Goal: Task Accomplishment & Management: Manage account settings

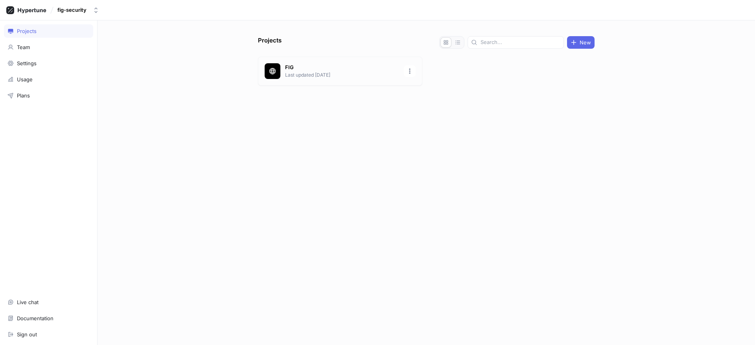
click at [311, 69] on p "FIG" at bounding box center [342, 68] width 114 height 8
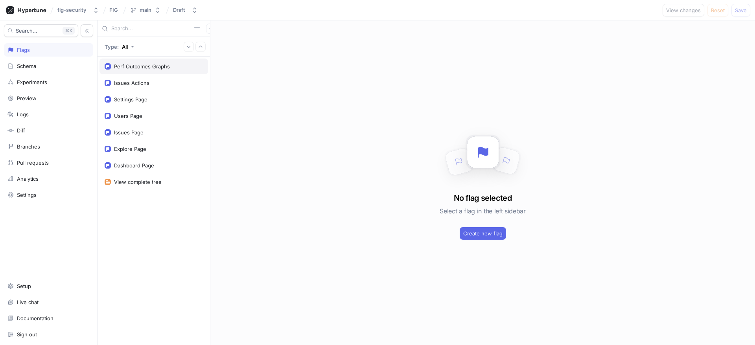
click at [146, 66] on div "Perf Outcomes Graphs" at bounding box center [142, 66] width 56 height 6
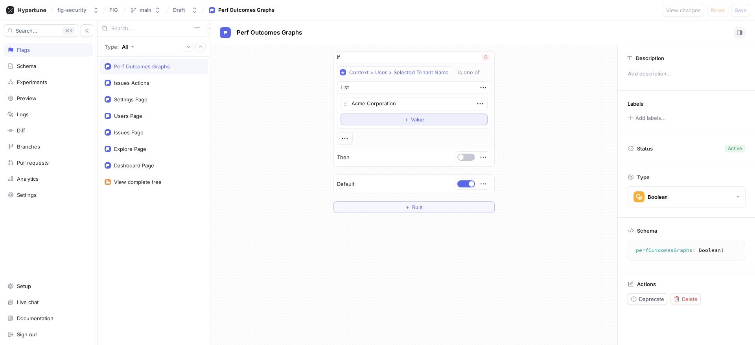
click at [400, 118] on button "＋ Value" at bounding box center [413, 120] width 147 height 12
type textarea "x"
type textarea "O"
type textarea "x"
type textarea "Ov"
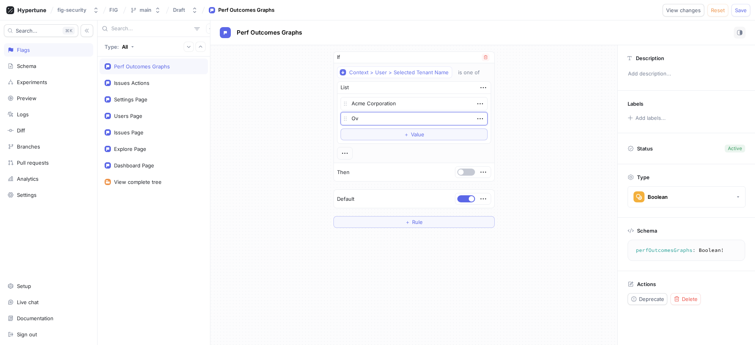
type textarea "x"
type textarea "Ovo"
click at [737, 10] on span "Save" at bounding box center [741, 10] width 12 height 5
click at [80, 7] on div "fig-security" at bounding box center [71, 10] width 29 height 7
click at [255, 103] on div "If Context > User > Selected Tenant Name is one of List Acme Corporation Ovo To…" at bounding box center [413, 139] width 407 height 189
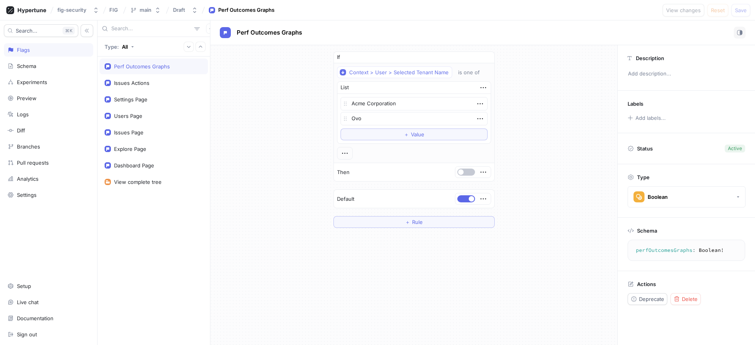
click at [307, 113] on div "If Context > User > Selected Tenant Name is one of List Acme Corporation Ovo To…" at bounding box center [413, 139] width 407 height 189
click at [478, 116] on icon "button" at bounding box center [480, 118] width 9 height 9
click at [519, 97] on div "If Context > User > Selected Tenant Name is one of List Acme Corporation Ovo To…" at bounding box center [413, 139] width 407 height 189
click at [284, 93] on div "If Context > User > Selected Tenant Name is one of List Acme Corporation Ovo To…" at bounding box center [413, 139] width 407 height 189
click at [54, 151] on div "Branches" at bounding box center [48, 146] width 89 height 13
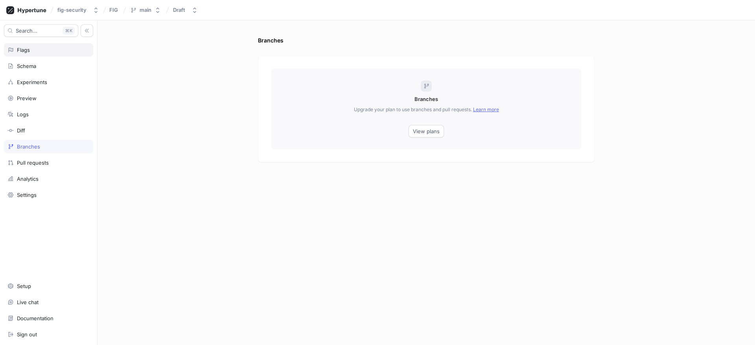
click at [54, 51] on div "Flags" at bounding box center [48, 50] width 82 height 6
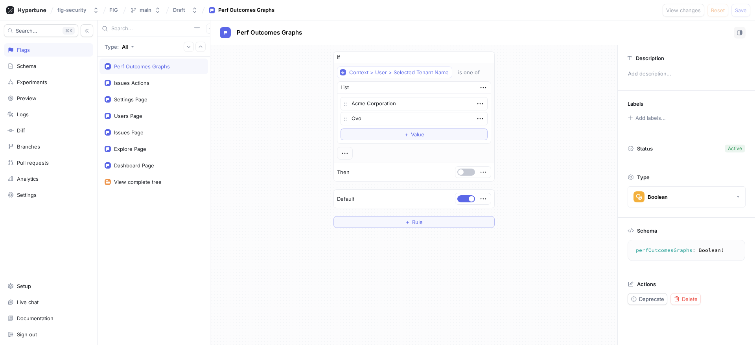
click at [293, 92] on div "If Context > User > Selected Tenant Name is one of List Acme Corporation Ovo To…" at bounding box center [413, 139] width 407 height 189
click at [479, 103] on icon "button" at bounding box center [480, 103] width 9 height 9
click at [434, 104] on div "Acme Corporation" at bounding box center [413, 103] width 147 height 13
click at [424, 104] on textarea "Acme Corporation" at bounding box center [413, 103] width 147 height 13
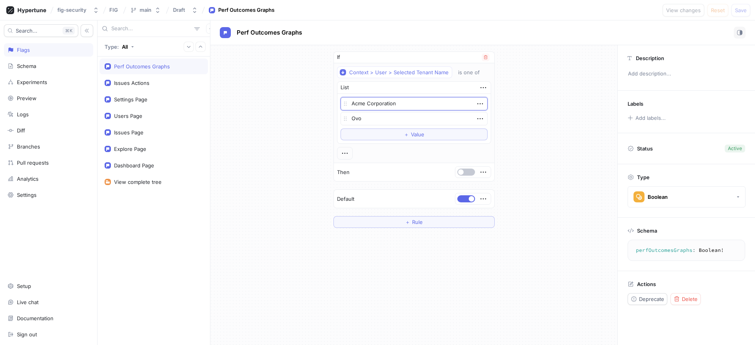
click at [424, 104] on textarea "Acme Corporation" at bounding box center [413, 103] width 147 height 13
click at [476, 101] on icon "button" at bounding box center [480, 103] width 9 height 9
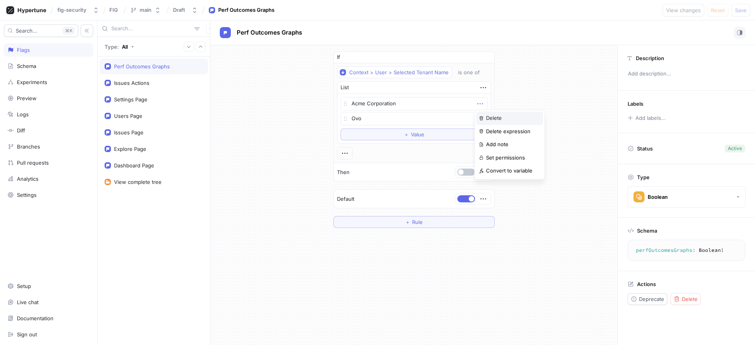
click at [487, 116] on p "Delete" at bounding box center [494, 118] width 16 height 8
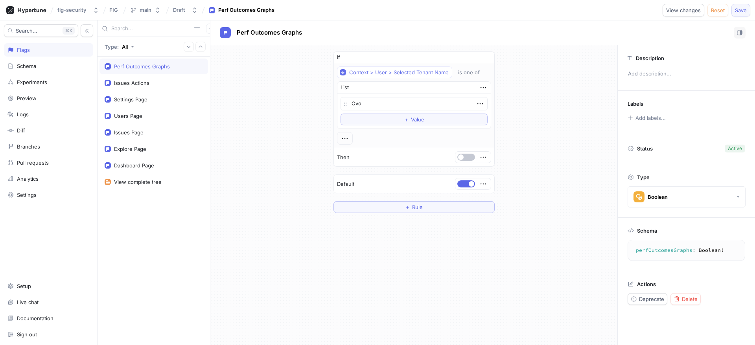
click at [739, 8] on span "Save" at bounding box center [741, 10] width 12 height 5
click at [172, 6] on button "Draft" at bounding box center [185, 10] width 31 height 13
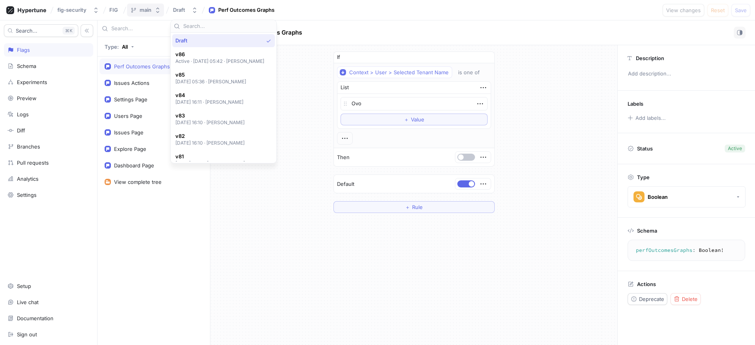
click at [158, 10] on icon "button" at bounding box center [157, 10] width 6 height 6
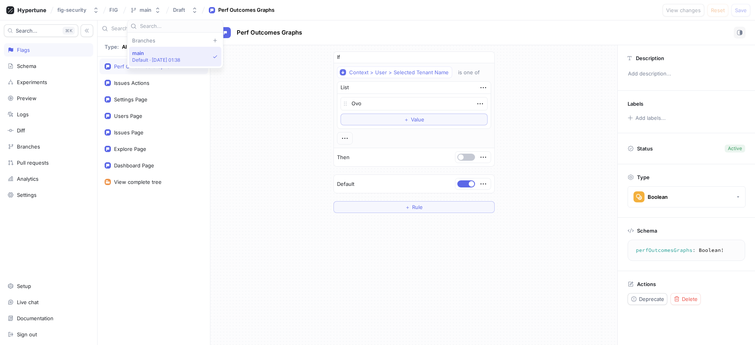
click at [265, 83] on div "If Context > User > Selected Tenant Name is one of List Ovo To pick up a dragga…" at bounding box center [413, 132] width 407 height 174
click at [348, 135] on icon "button" at bounding box center [344, 138] width 9 height 9
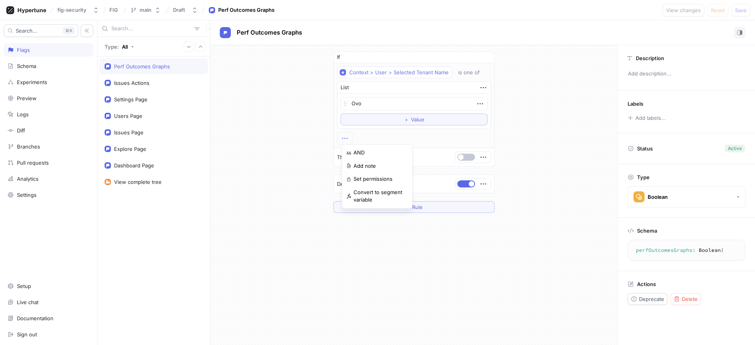
click at [308, 134] on div "If Context > User > Selected Tenant Name is one of List Ovo To pick up a dragga…" at bounding box center [413, 132] width 407 height 174
click at [353, 137] on div at bounding box center [345, 138] width 16 height 13
click at [387, 157] on div "Then" at bounding box center [414, 157] width 160 height 18
click at [458, 157] on span "button" at bounding box center [461, 157] width 6 height 6
click at [424, 156] on div "Then" at bounding box center [414, 157] width 160 height 18
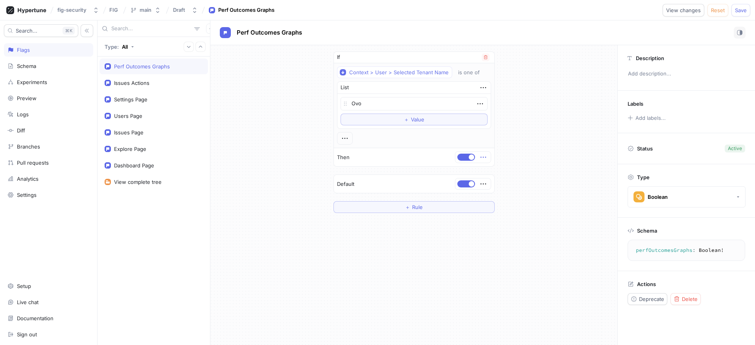
click at [483, 158] on icon "button" at bounding box center [483, 157] width 9 height 9
click at [356, 167] on div "If Context > User > Selected Tenant Name is one of List Ovo To pick up a dragga…" at bounding box center [413, 132] width 161 height 162
click at [349, 158] on p "Then" at bounding box center [343, 158] width 13 height 8
click at [461, 155] on button "button" at bounding box center [466, 157] width 18 height 7
click at [465, 155] on button "button" at bounding box center [466, 157] width 18 height 7
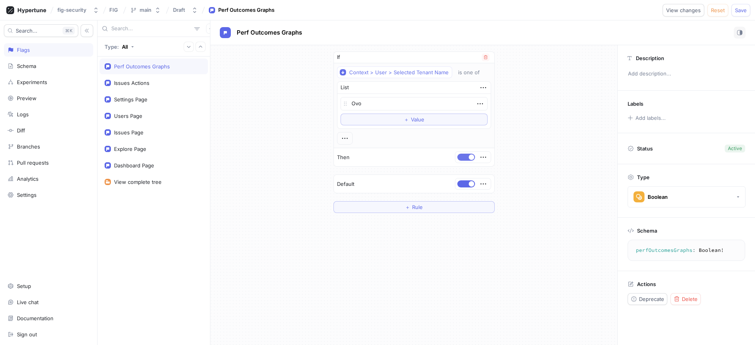
click at [465, 155] on button "button" at bounding box center [466, 157] width 18 height 7
click at [427, 200] on div "If Context > User > Selected Tenant Name is one of List Ovo To pick up a dragga…" at bounding box center [413, 132] width 161 height 162
click at [427, 203] on button "＋ Rule" at bounding box center [413, 207] width 161 height 12
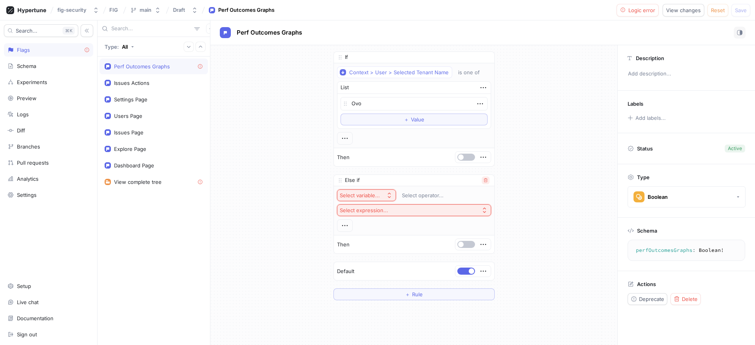
click at [485, 177] on button "button" at bounding box center [485, 180] width 8 height 8
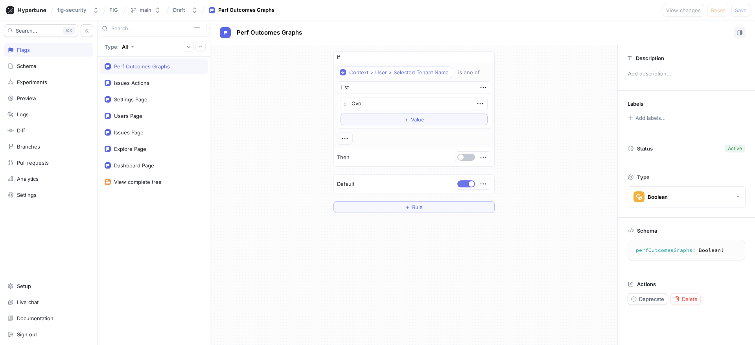
click at [467, 181] on button "button" at bounding box center [466, 183] width 18 height 7
click at [465, 182] on button "button" at bounding box center [466, 183] width 18 height 7
click at [479, 156] on icon "button" at bounding box center [483, 157] width 9 height 9
click at [464, 157] on div at bounding box center [472, 157] width 31 height 5
click at [461, 157] on span "button" at bounding box center [461, 157] width 6 height 6
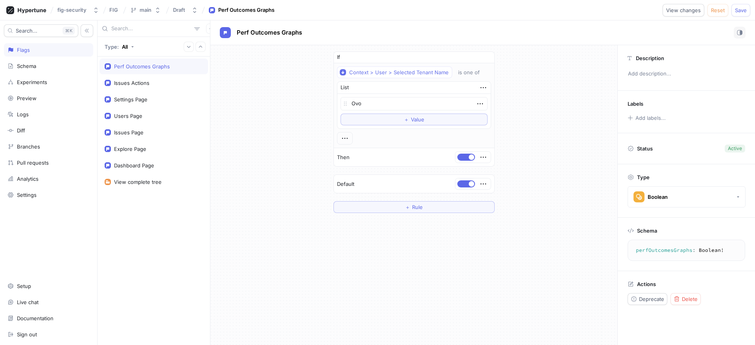
click at [134, 69] on div "Perf Outcomes Graphs" at bounding box center [142, 66] width 56 height 6
click at [638, 233] on p "Schema" at bounding box center [647, 231] width 20 height 6
click at [654, 255] on textarea "perfOutcomesGraphs: Boolean!" at bounding box center [686, 250] width 110 height 14
click at [671, 196] on button "Boolean" at bounding box center [686, 196] width 118 height 21
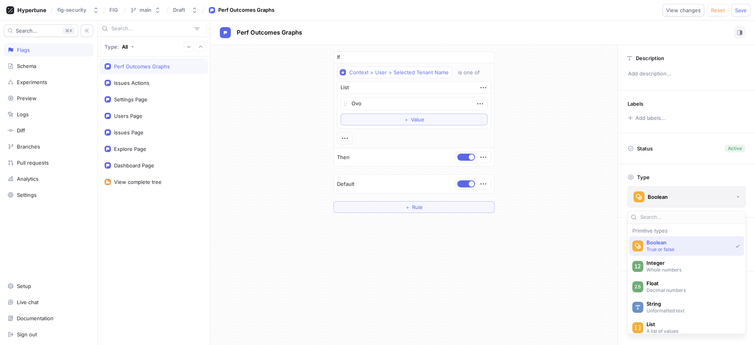
click at [671, 195] on button "Boolean" at bounding box center [686, 196] width 118 height 21
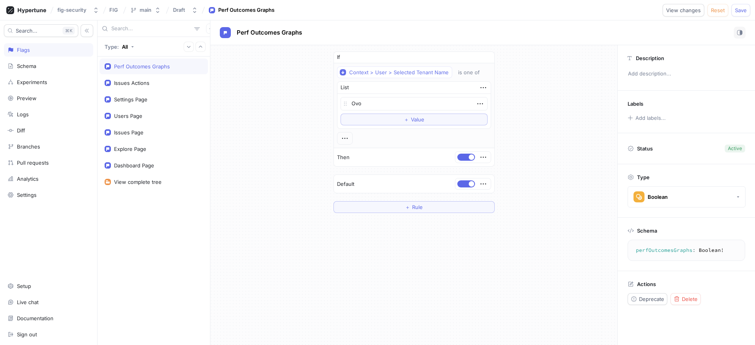
click at [662, 146] on div "Status Active" at bounding box center [686, 148] width 118 height 11
click at [355, 105] on textarea "Ovo" at bounding box center [413, 103] width 147 height 13
click at [260, 126] on div "If Context > User > Selected Tenant Name is one of List Ovo To pick up a dragga…" at bounding box center [413, 132] width 407 height 174
click at [157, 82] on div "Issues Actions" at bounding box center [154, 83] width 98 height 6
type textarea "x"
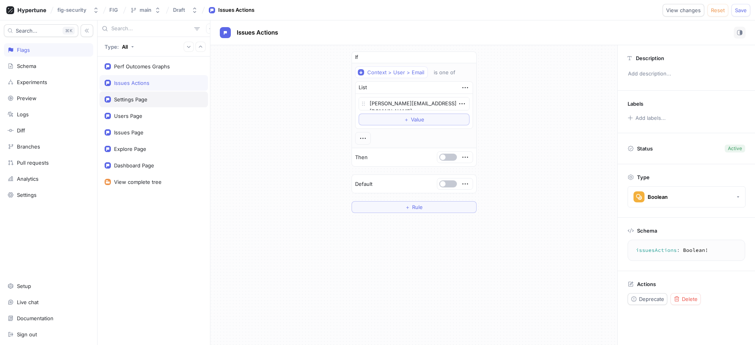
click at [154, 93] on div "Settings Page" at bounding box center [153, 100] width 108 height 16
type textarea "settingsPage: Boolean!"
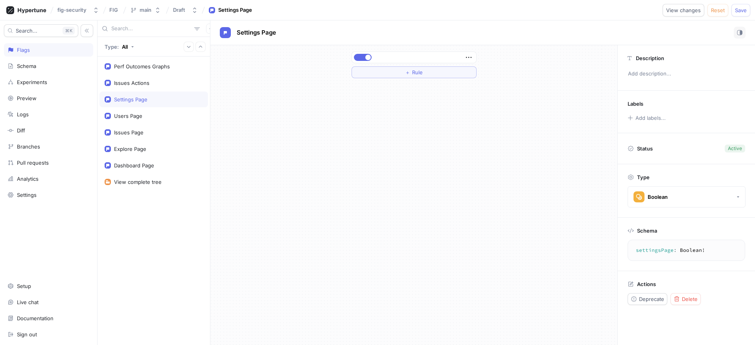
click at [154, 106] on div "Settings Page" at bounding box center [153, 100] width 108 height 16
click at [154, 117] on div "Users Page" at bounding box center [154, 116] width 98 height 6
type textarea "x"
type textarea "usersPage: Boolean!"
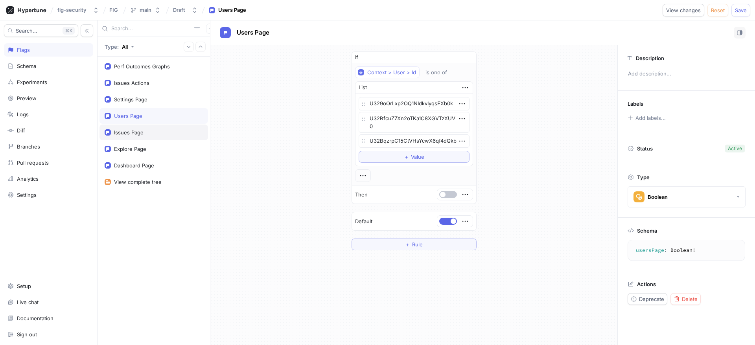
click at [154, 130] on div "Issues Page" at bounding box center [154, 132] width 98 height 6
type textarea "x"
type textarea "issuesPage: Boolean!"
click at [151, 144] on div "Explore Page" at bounding box center [153, 149] width 108 height 16
type textarea "x"
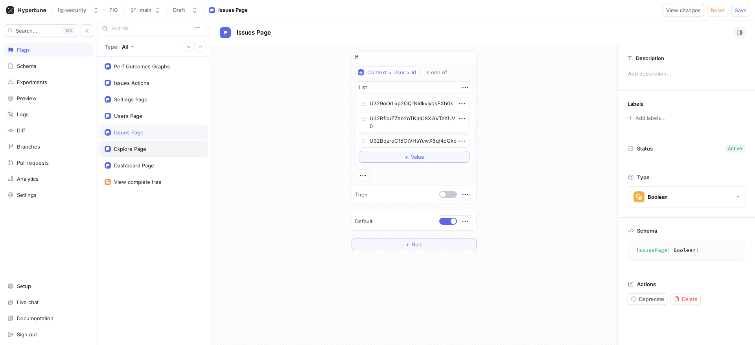
type textarea "explorePage: Boolean!"
click at [148, 118] on div "Users Page" at bounding box center [154, 116] width 98 height 6
type textarea "x"
type textarea "usersPage: Boolean!"
click at [148, 129] on div "Issues Page" at bounding box center [154, 132] width 98 height 6
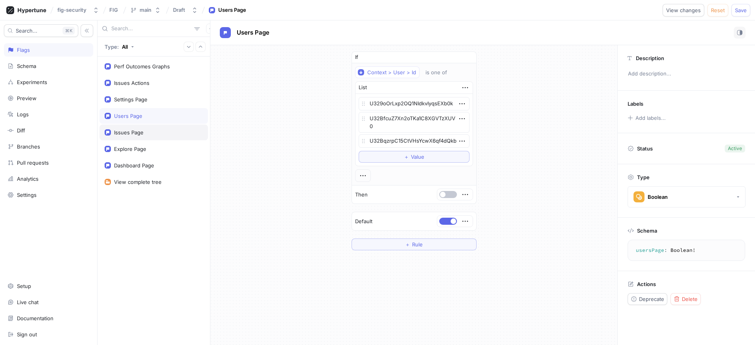
type textarea "x"
type textarea "issuesPage: Boolean!"
click at [148, 142] on div "Explore Page" at bounding box center [153, 149] width 108 height 16
type textarea "x"
type textarea "explorePage: Boolean!"
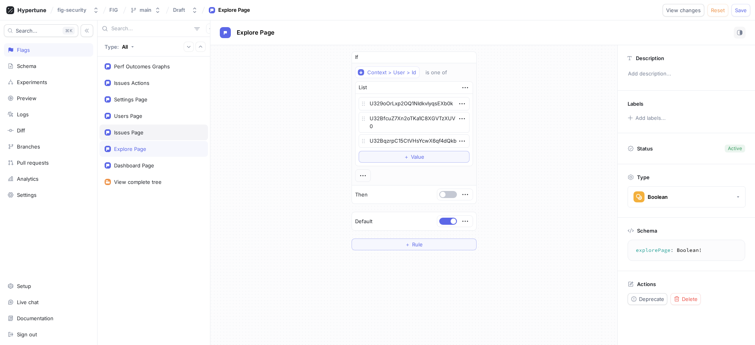
click at [142, 132] on div "Issues Page" at bounding box center [128, 132] width 29 height 6
type textarea "x"
type textarea "issuesPage: Boolean!"
click at [143, 118] on div "Users Page" at bounding box center [154, 116] width 98 height 6
type textarea "x"
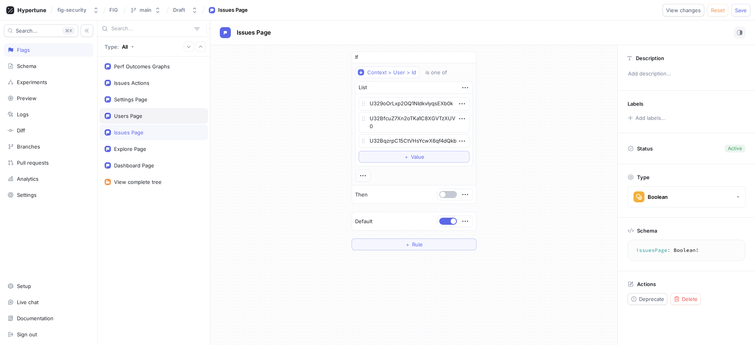
type textarea "usersPage: Boolean!"
click at [413, 126] on textarea "U32BfcuZ7Xn2oTKa1C8XGVTzXUV0" at bounding box center [413, 122] width 111 height 21
click at [406, 109] on textarea "U329oOrLxp2OQ1NIdkvIyqsEXb0k" at bounding box center [413, 103] width 111 height 13
click at [290, 140] on div "If Context > User > Id is one of List U329oOrLxp2OQ1NIdkvIyqsEXb0k U32BfcuZ7Xn2…" at bounding box center [413, 150] width 407 height 211
click at [158, 169] on div "Dashboard Page" at bounding box center [153, 166] width 108 height 16
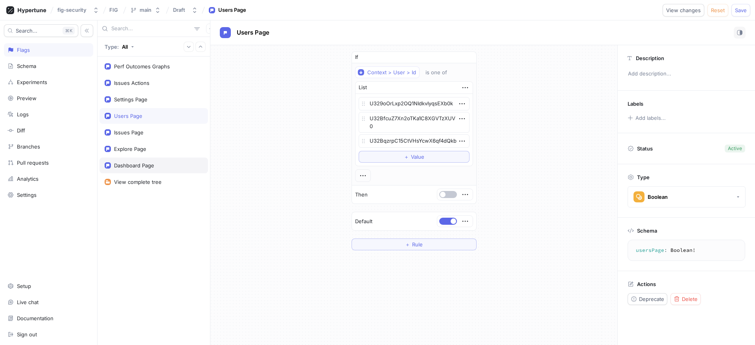
type textarea "x"
type textarea "dashboardPage: Boolean!"
click at [140, 69] on div "Perf Outcomes Graphs" at bounding box center [142, 66] width 56 height 6
type textarea "x"
type textarea "perfOutcomesGraphs: Boolean!"
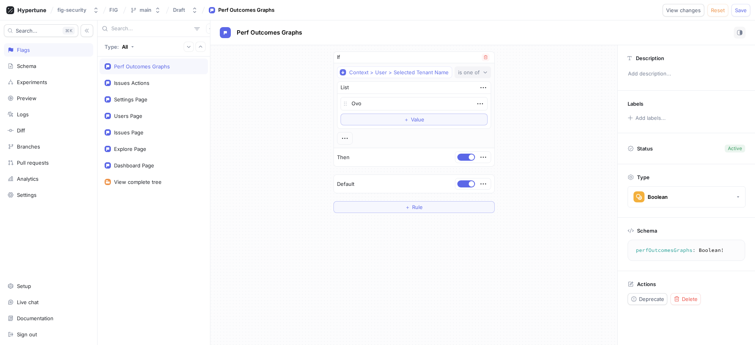
click at [469, 73] on div "is one of" at bounding box center [469, 72] width 22 height 7
click at [557, 52] on div "If Context > User > Selected Tenant Name is one of List Ovo To pick up a dragga…" at bounding box center [413, 132] width 407 height 174
click at [349, 140] on icon "button" at bounding box center [344, 138] width 9 height 9
click at [306, 145] on div "If Context > User > Selected Tenant Name is one of List Ovo To pick up a dragga…" at bounding box center [413, 132] width 407 height 174
click at [461, 156] on button "button" at bounding box center [466, 157] width 18 height 7
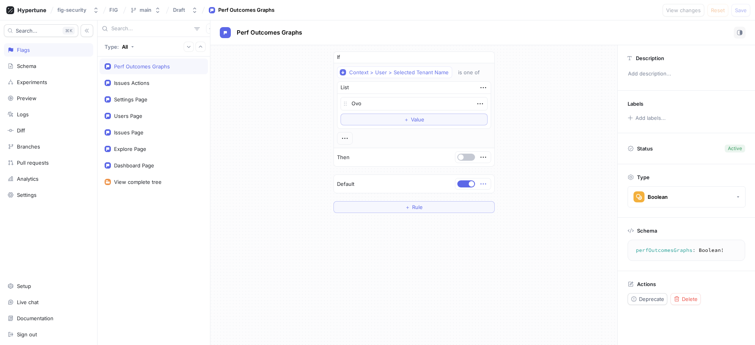
click at [479, 183] on icon "button" at bounding box center [483, 184] width 9 height 9
click at [409, 193] on div "Default" at bounding box center [414, 184] width 160 height 18
click at [405, 186] on div "Default" at bounding box center [414, 184] width 160 height 18
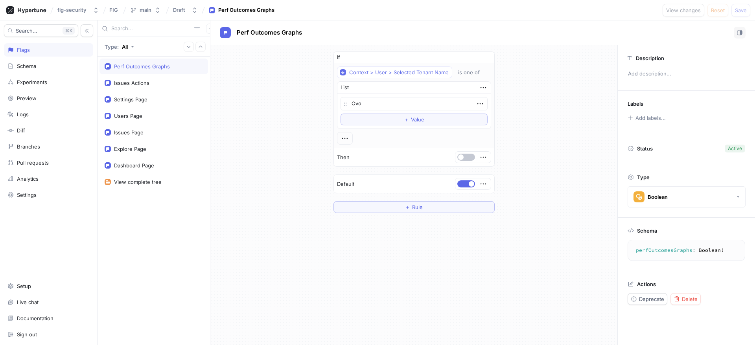
click at [353, 186] on p "Default" at bounding box center [345, 184] width 17 height 8
click at [464, 156] on button "button" at bounding box center [466, 157] width 18 height 7
click at [483, 156] on icon "button" at bounding box center [483, 157] width 9 height 9
click at [513, 208] on p "Convert to variable" at bounding box center [512, 212] width 46 height 8
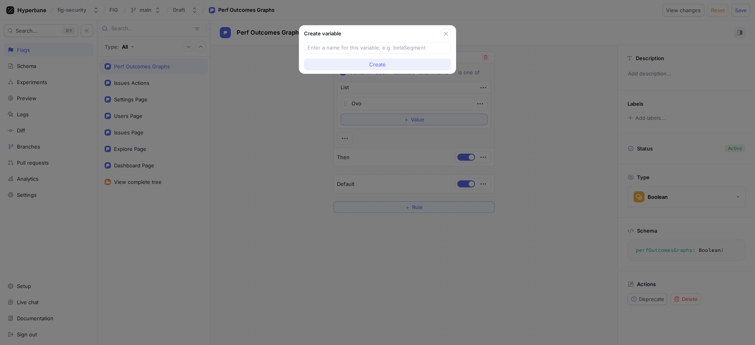
click at [402, 66] on button "Create" at bounding box center [377, 65] width 147 height 12
click at [404, 61] on button "Create" at bounding box center [377, 65] width 147 height 12
click at [445, 34] on icon "button" at bounding box center [446, 34] width 6 height 6
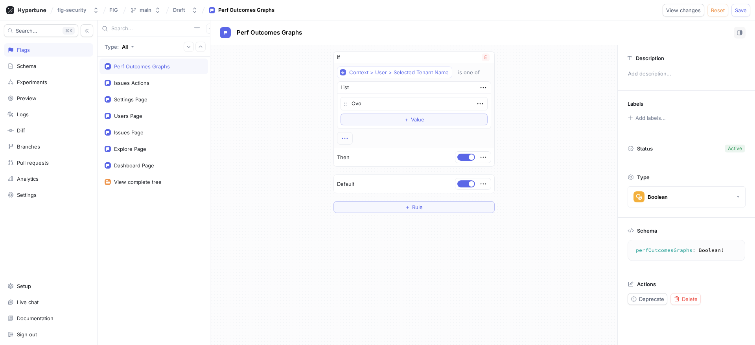
click at [345, 135] on icon "button" at bounding box center [344, 138] width 9 height 9
click at [312, 143] on div "If Context > User > Selected Tenant Name is one of List Ovo To pick up a dragga…" at bounding box center [413, 132] width 407 height 174
click at [482, 153] on icon "button" at bounding box center [483, 157] width 9 height 9
click at [502, 185] on p "Add note" at bounding box center [500, 185] width 22 height 8
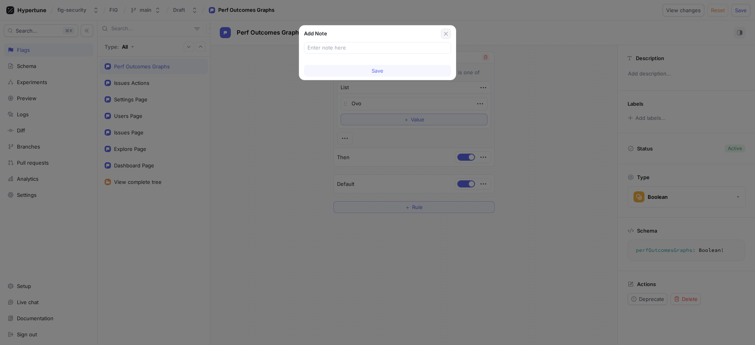
click at [443, 32] on icon "button" at bounding box center [446, 34] width 6 height 6
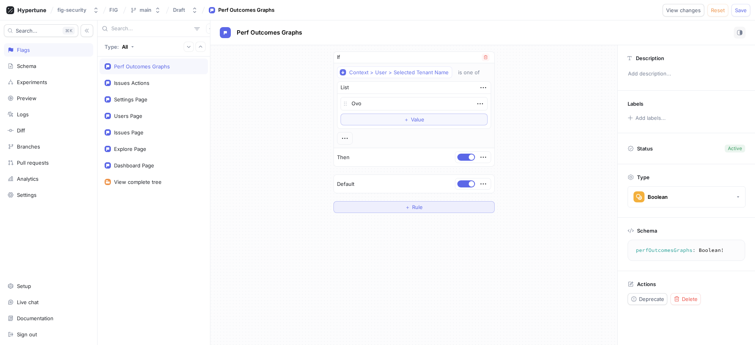
click at [451, 205] on button "＋ Rule" at bounding box center [413, 207] width 161 height 12
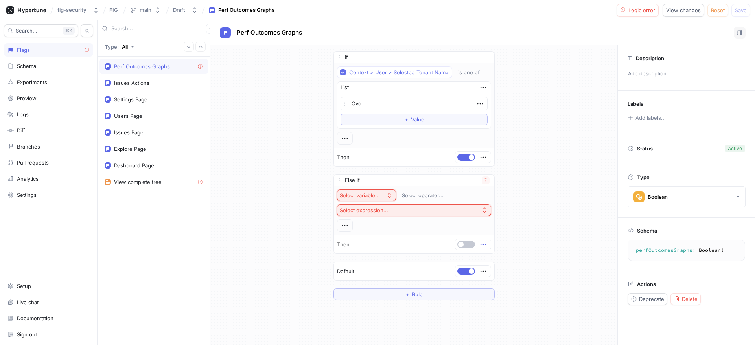
click at [480, 244] on icon "button" at bounding box center [483, 244] width 9 height 9
click at [498, 230] on div "If Context > User > Selected Tenant Name is one of List Ovo To pick up a dragga…" at bounding box center [414, 175] width 174 height 261
click at [340, 224] on div at bounding box center [345, 225] width 16 height 13
click at [343, 225] on icon "button" at bounding box center [344, 225] width 9 height 9
click at [312, 229] on div "If Context > User > Selected Tenant Name is one of List Ovo To pick up a dragga…" at bounding box center [413, 175] width 407 height 261
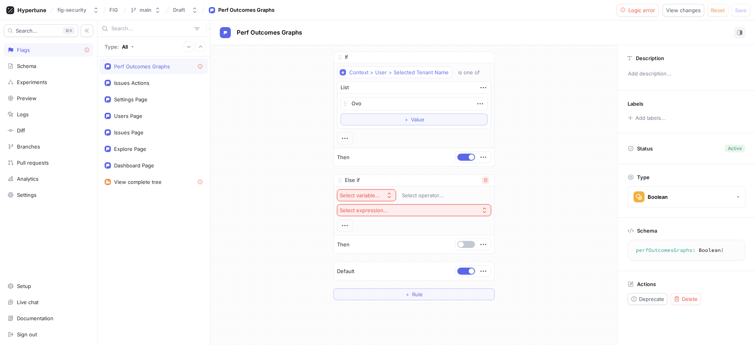
click at [485, 180] on icon "button" at bounding box center [485, 180] width 5 height 5
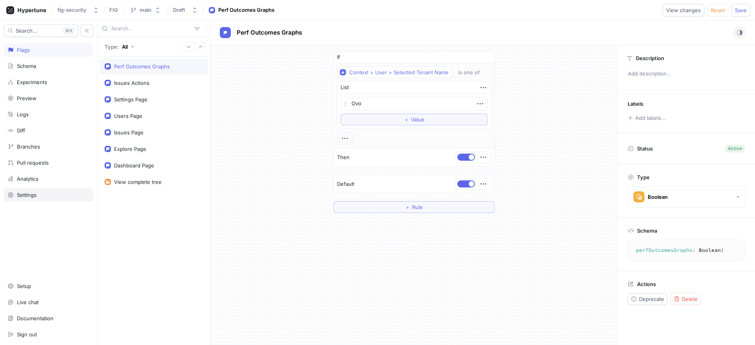
click at [35, 191] on div "Settings" at bounding box center [48, 194] width 89 height 13
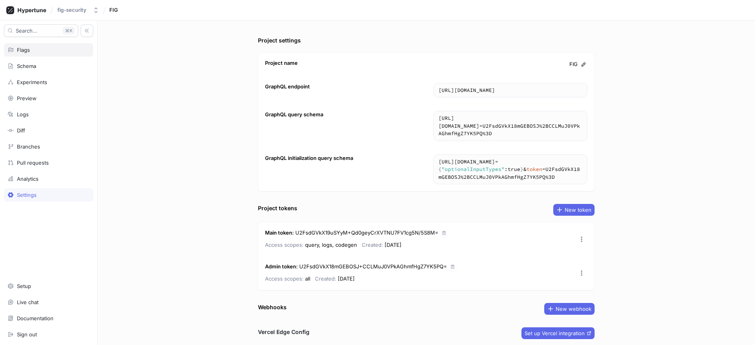
click at [29, 52] on div "Flags" at bounding box center [23, 50] width 13 height 6
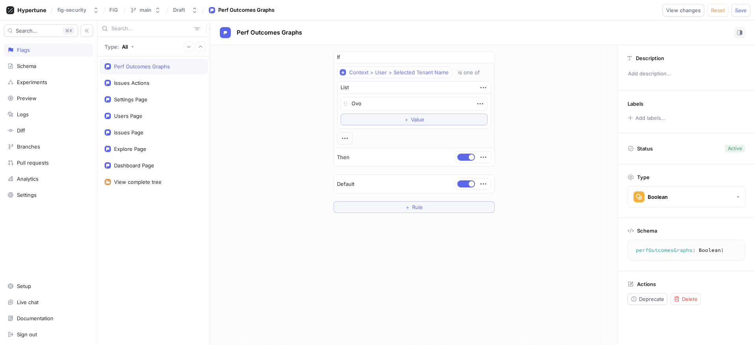
click at [167, 66] on div "Perf Outcomes Graphs" at bounding box center [142, 66] width 56 height 6
click at [206, 26] on button "button" at bounding box center [211, 29] width 10 height 10
click at [296, 76] on div "Type: All Perf Outcomes Graphs Issues Actions Settings Page Users Page Issues P…" at bounding box center [425, 182] width 657 height 325
click at [348, 104] on icon at bounding box center [345, 104] width 6 height 6
click at [377, 101] on textarea "Ovo" at bounding box center [413, 103] width 147 height 13
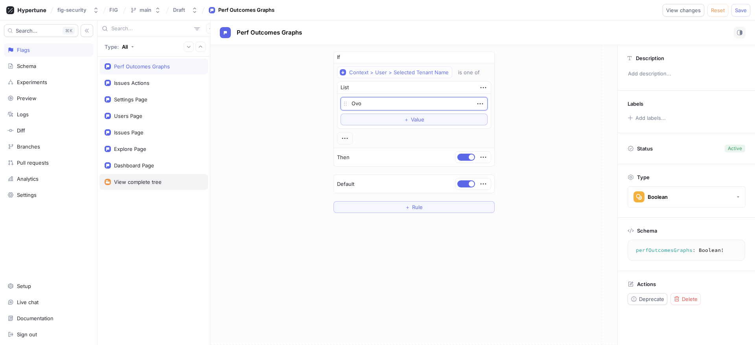
click at [128, 183] on div "View complete tree" at bounding box center [138, 182] width 48 height 6
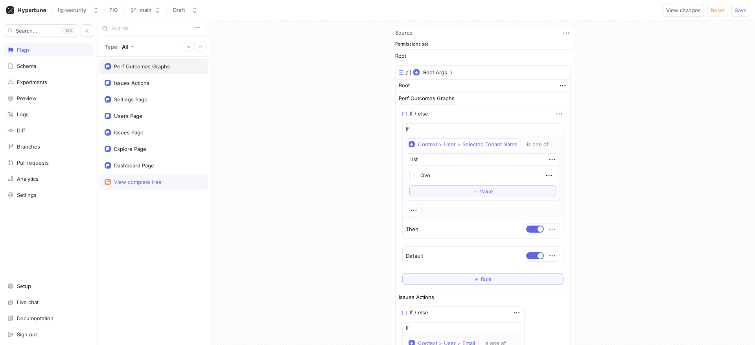
click at [166, 62] on div "Perf Outcomes Graphs" at bounding box center [153, 67] width 108 height 16
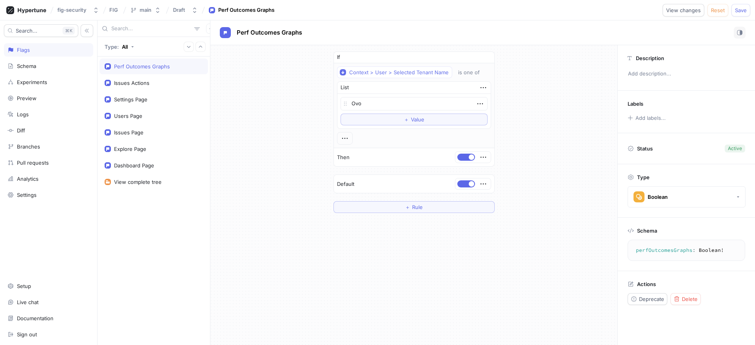
click at [48, 105] on div "Search... K Flags Schema Experiments Preview Logs Diff Branches Pull requests A…" at bounding box center [48, 182] width 97 height 325
click at [48, 100] on div "Preview" at bounding box center [48, 98] width 82 height 6
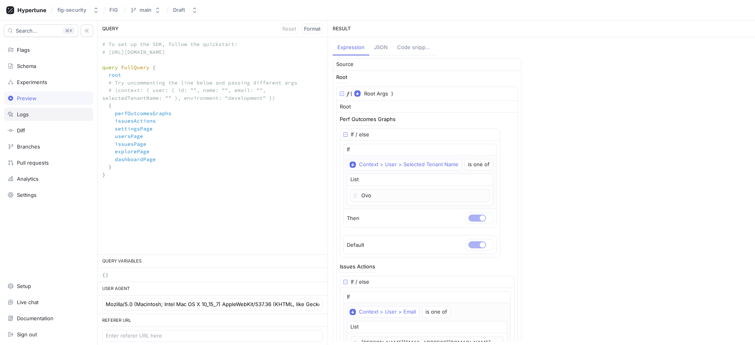
click at [33, 112] on div "Logs" at bounding box center [48, 114] width 82 height 6
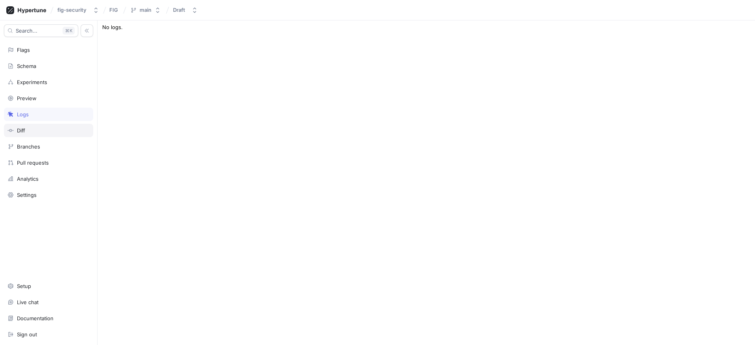
click at [33, 127] on div "Diff" at bounding box center [48, 130] width 89 height 13
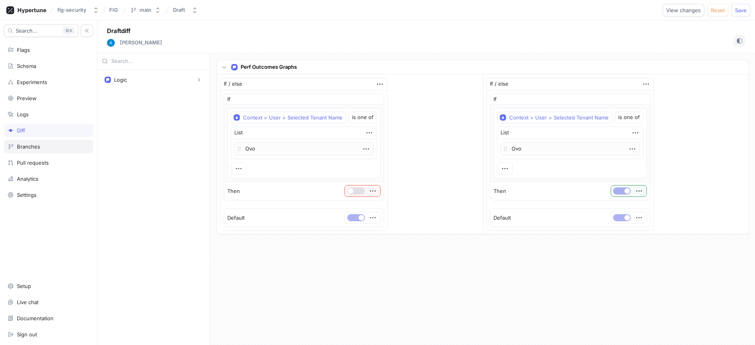
click at [35, 149] on div "Branches" at bounding box center [28, 146] width 23 height 6
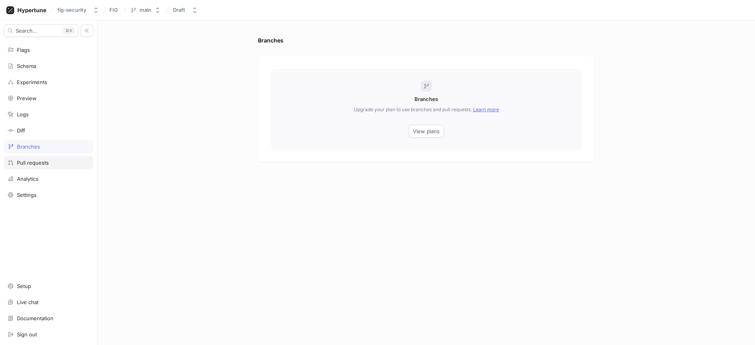
click at [38, 160] on div "Pull requests" at bounding box center [33, 163] width 32 height 6
click at [41, 177] on div "Analytics" at bounding box center [48, 179] width 82 height 6
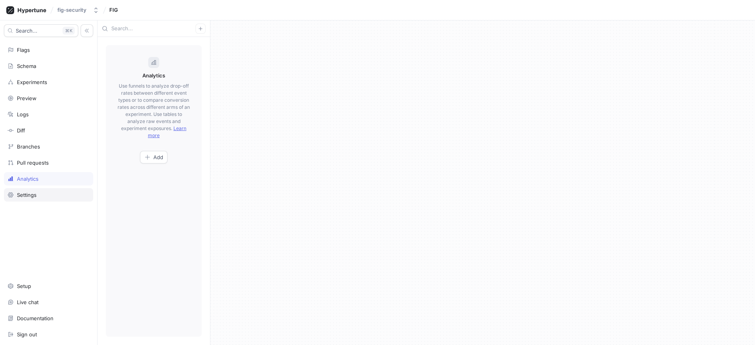
click at [40, 196] on div "Settings" at bounding box center [48, 195] width 82 height 6
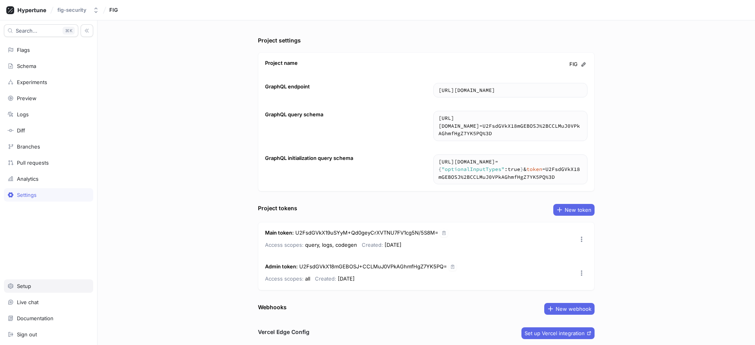
click at [41, 288] on div "Setup" at bounding box center [48, 286] width 82 height 6
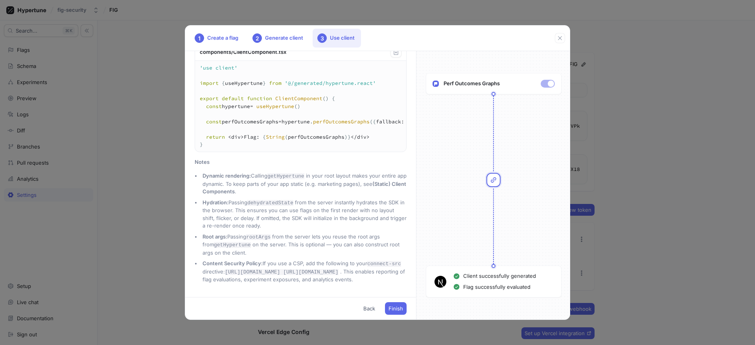
scroll to position [682, 0]
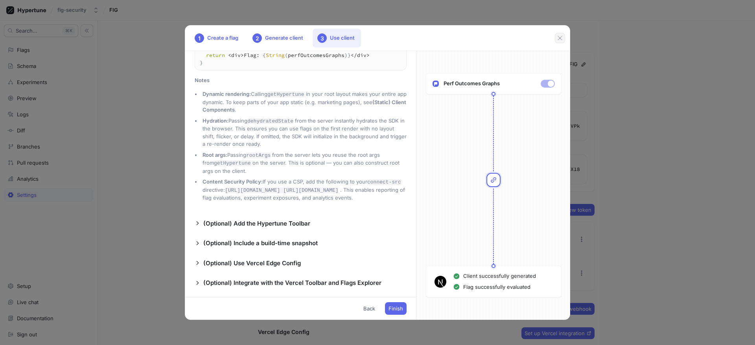
click at [559, 33] on button "button" at bounding box center [560, 38] width 10 height 10
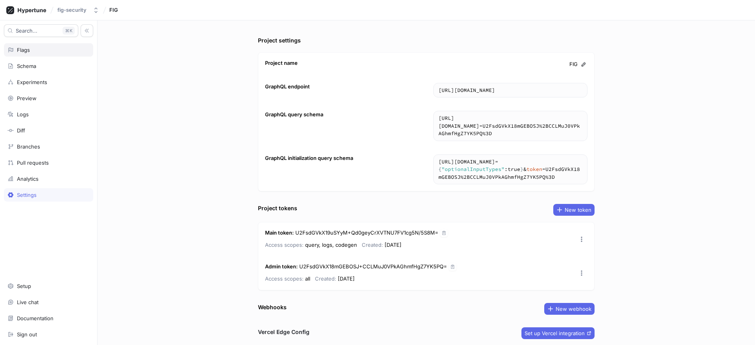
click at [41, 49] on div "Flags" at bounding box center [48, 50] width 82 height 6
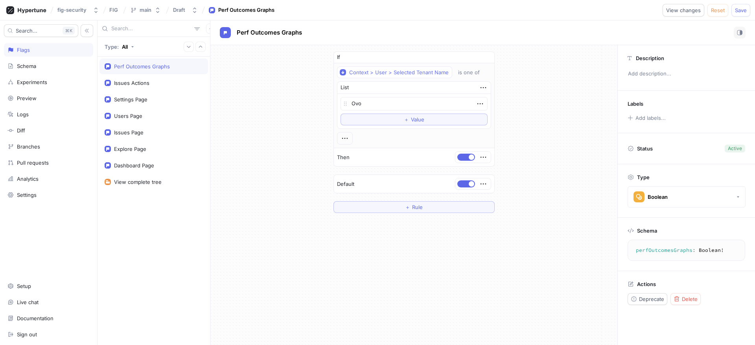
type textarea "x"
